Goal: Information Seeking & Learning: Find specific fact

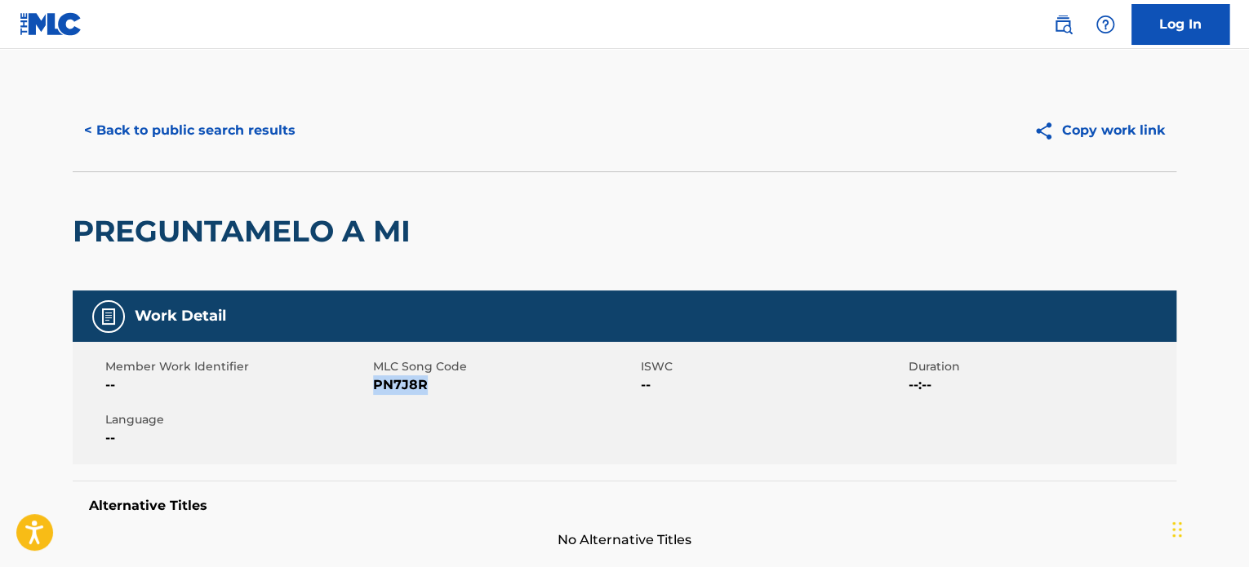
click at [138, 127] on button "< Back to public search results" at bounding box center [190, 130] width 234 height 41
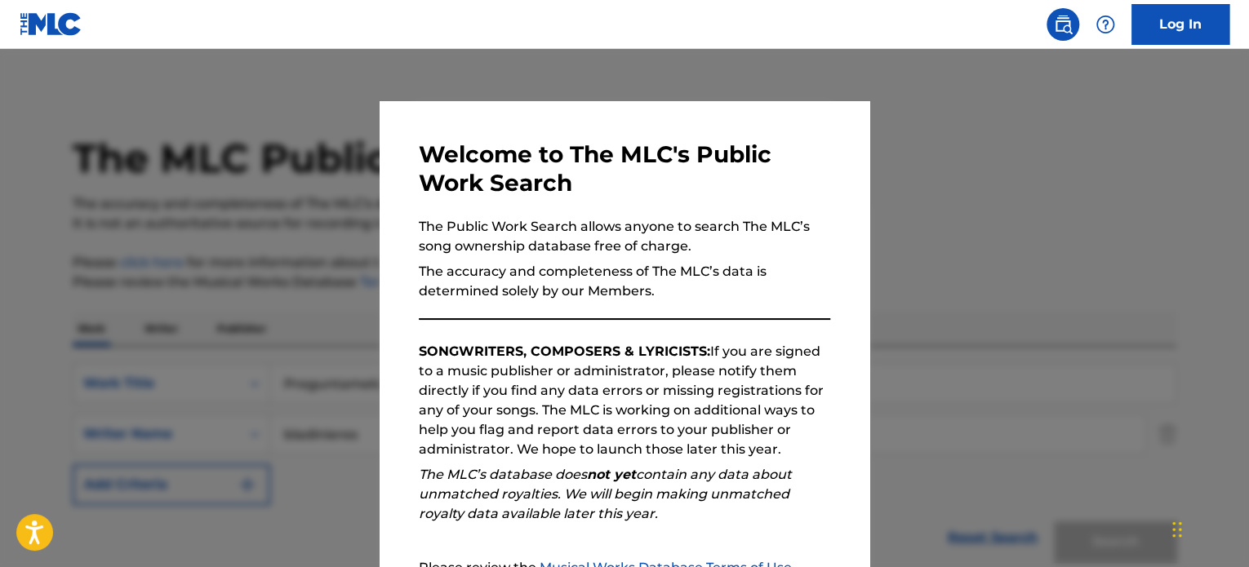
scroll to position [163, 0]
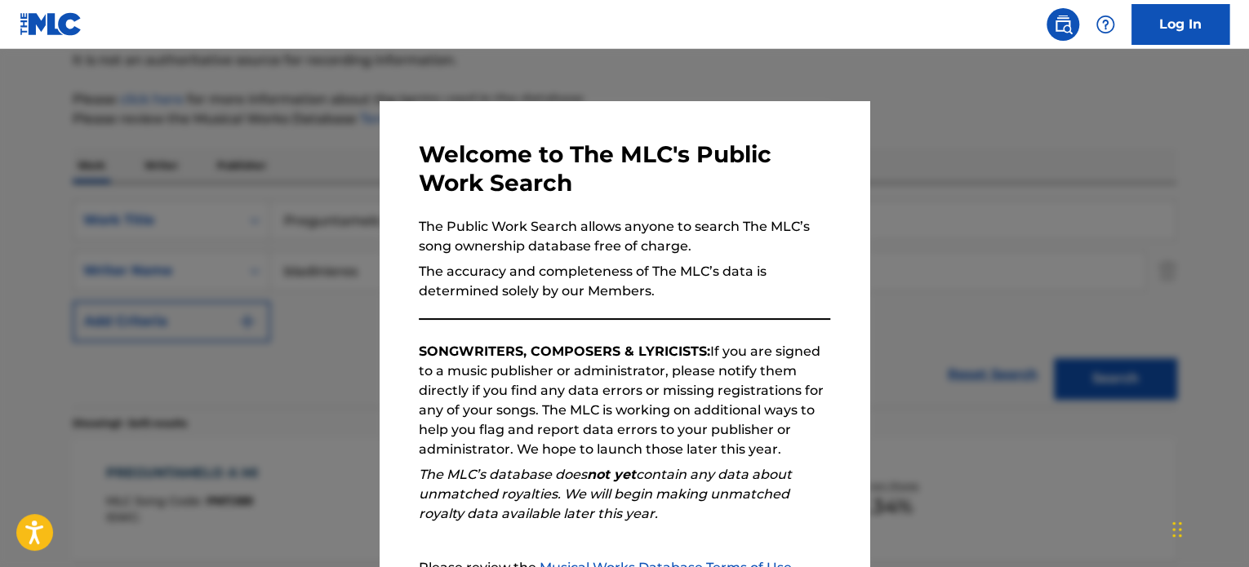
click at [282, 251] on div at bounding box center [624, 332] width 1249 height 567
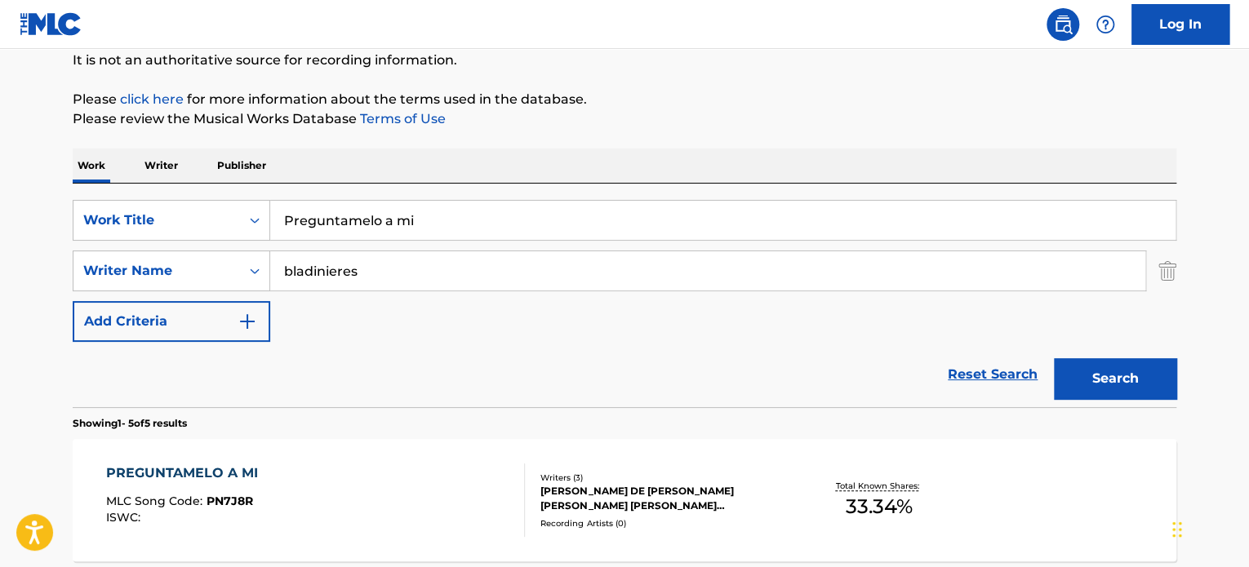
click at [359, 221] on input "Preguntamelo a mi" at bounding box center [722, 220] width 905 height 39
click at [357, 220] on input "Preguntamelo a mi" at bounding box center [722, 220] width 905 height 39
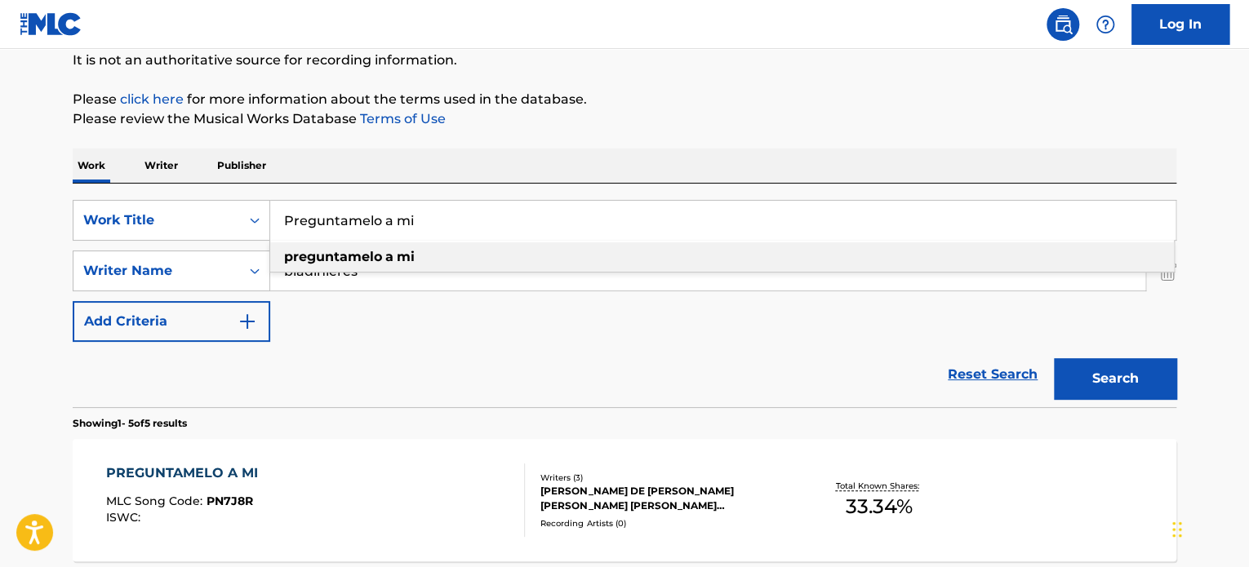
paste input "Aparentemente"
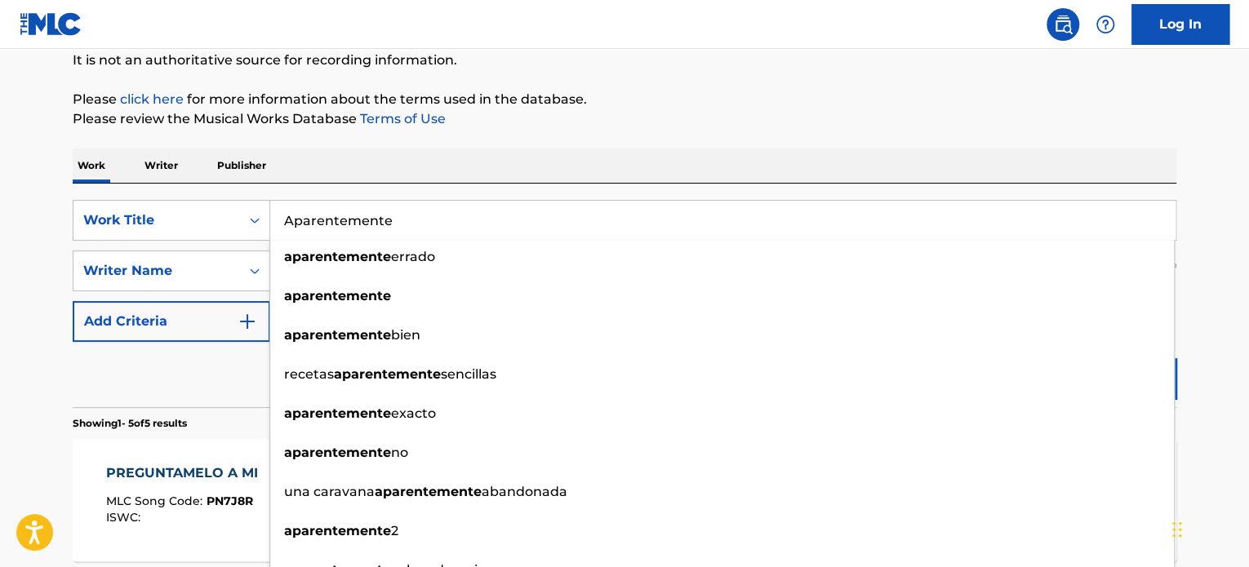
type input "Aparentemente"
click at [518, 191] on div "SearchWithCriteria372b2bbe-781a-4e56-a629-1b7423556095 Work Title Aparentemente…" at bounding box center [624, 296] width 1103 height 224
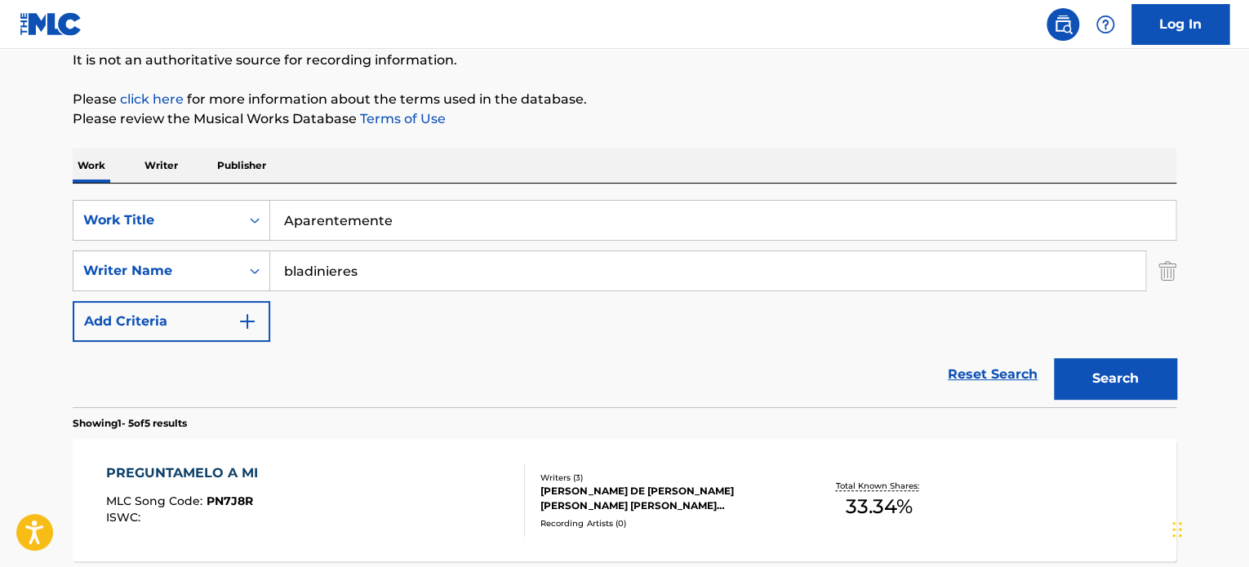
drag, startPoint x: 313, startPoint y: 272, endPoint x: 70, endPoint y: 254, distance: 243.9
click at [85, 259] on div "SearchWithCriteria995548b7-dc50-480b-ac5f-621e6f0fe737 Writer Name bladinieres" at bounding box center [624, 271] width 1103 height 41
click at [1054, 358] on button "Search" at bounding box center [1115, 378] width 122 height 41
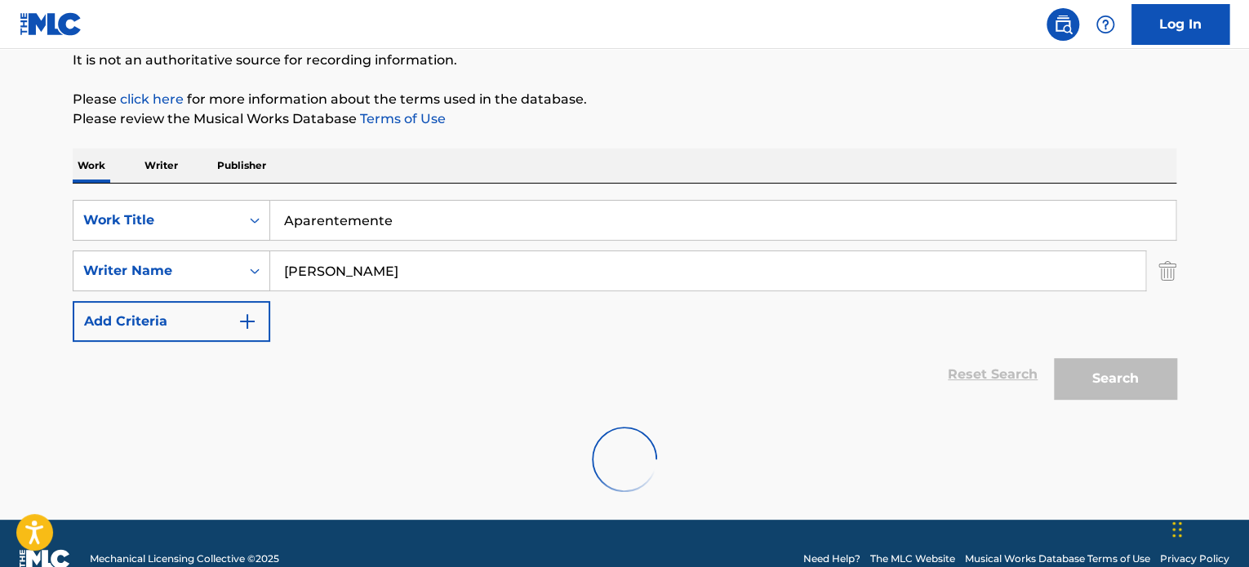
scroll to position [140, 0]
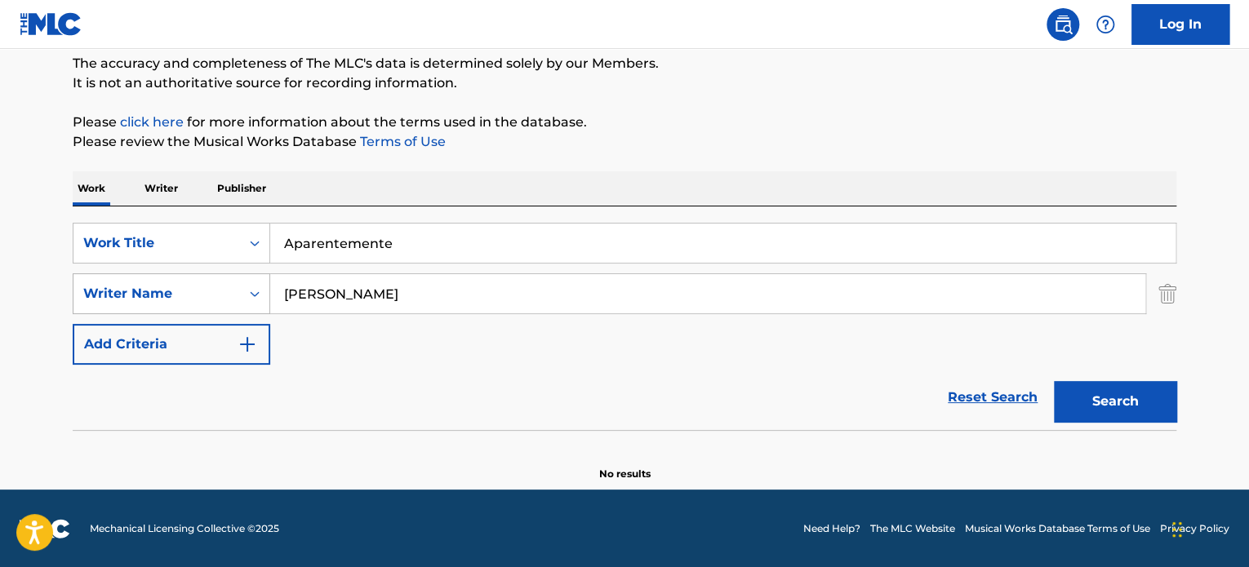
drag, startPoint x: 363, startPoint y: 299, endPoint x: 75, endPoint y: 294, distance: 288.1
click at [77, 295] on div "SearchWithCriteria995548b7-dc50-480b-ac5f-621e6f0fe737 Writer Name [PERSON_NAME]" at bounding box center [624, 293] width 1103 height 41
type input "Sofia"
click at [1054, 381] on button "Search" at bounding box center [1115, 401] width 122 height 41
